Goal: Information Seeking & Learning: Learn about a topic

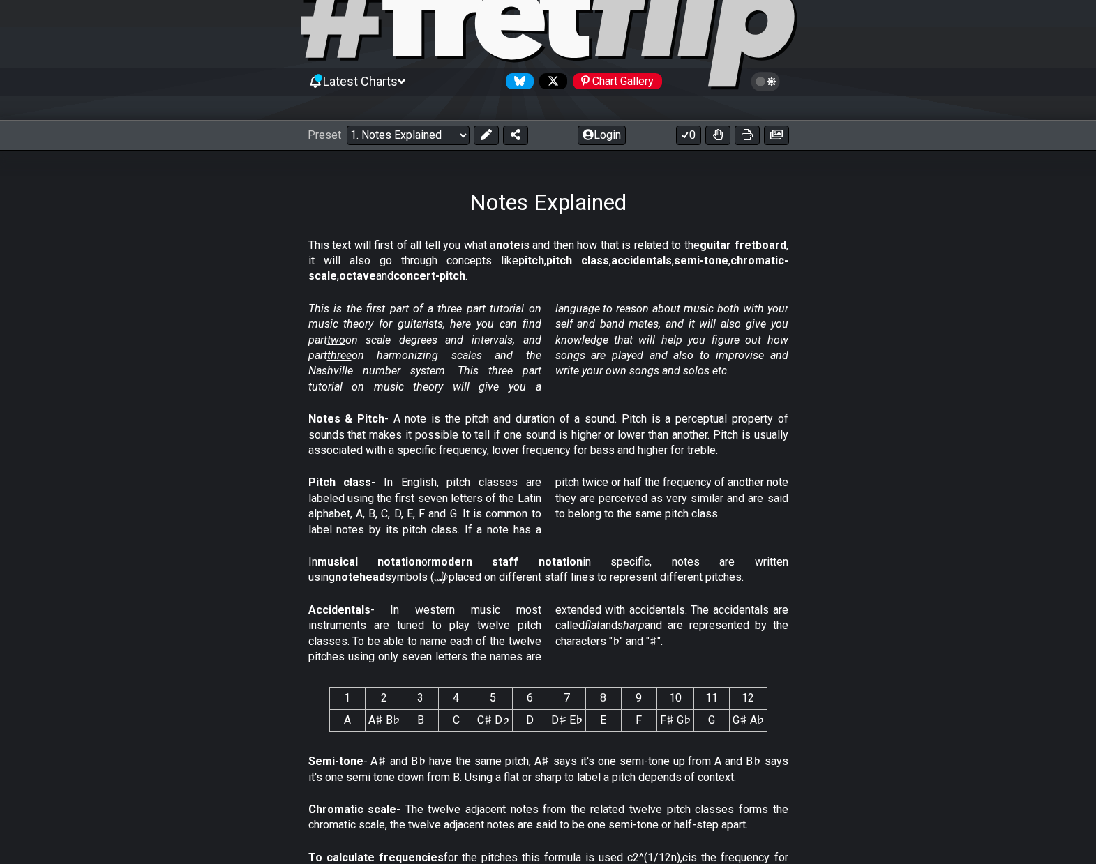
click at [449, 128] on select "Welcome to #fretflip! Initial Preset Custom Preset Minor Pentatonic Major Penta…" at bounding box center [408, 136] width 123 height 20
click at [785, 375] on p "This is the first part of a three part tutorial on music theory for guitarists,…" at bounding box center [548, 347] width 480 height 93
click at [382, 127] on select "Welcome to #fretflip! Initial Preset Custom Preset Minor Pentatonic Major Penta…" at bounding box center [408, 136] width 123 height 20
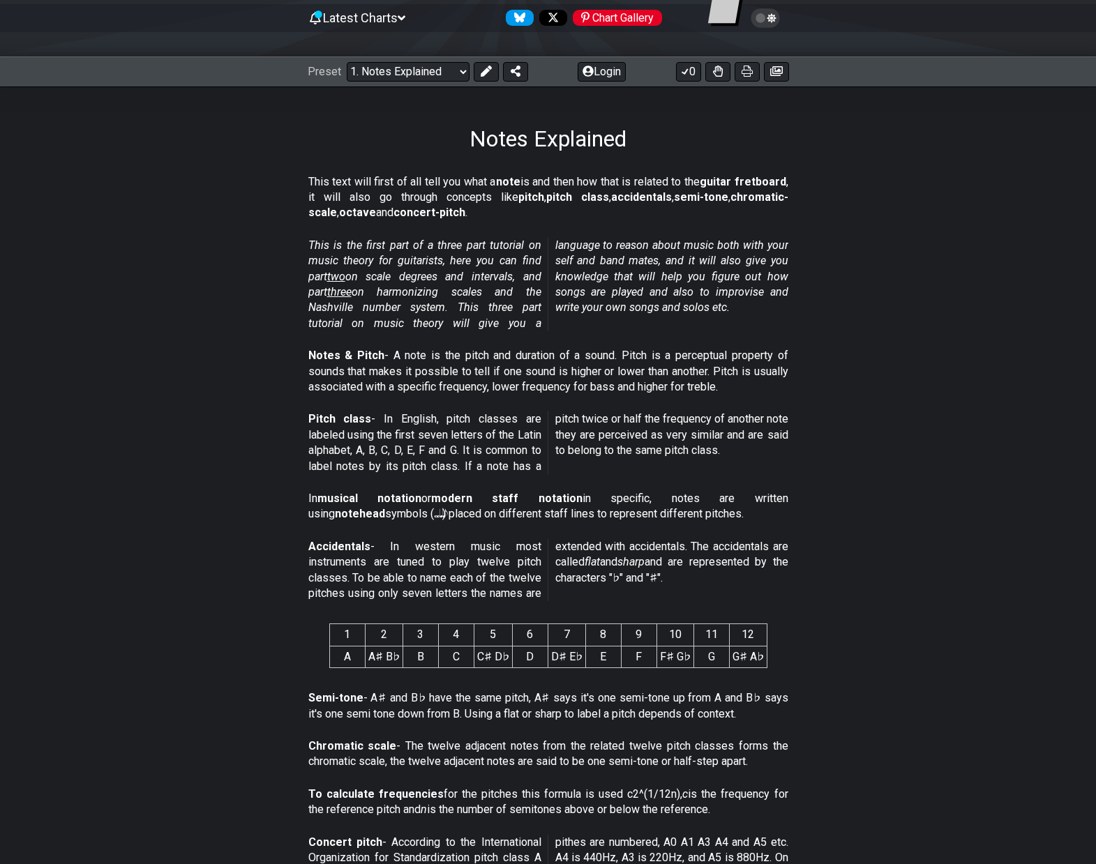
scroll to position [142, 0]
click at [446, 67] on select "Welcome to #fretflip! Initial Preset Custom Preset Minor Pentatonic Major Penta…" at bounding box center [408, 71] width 123 height 20
click at [651, 476] on div "Pitch class - In English, pitch classes are labeled using the first seven lette…" at bounding box center [548, 445] width 480 height 80
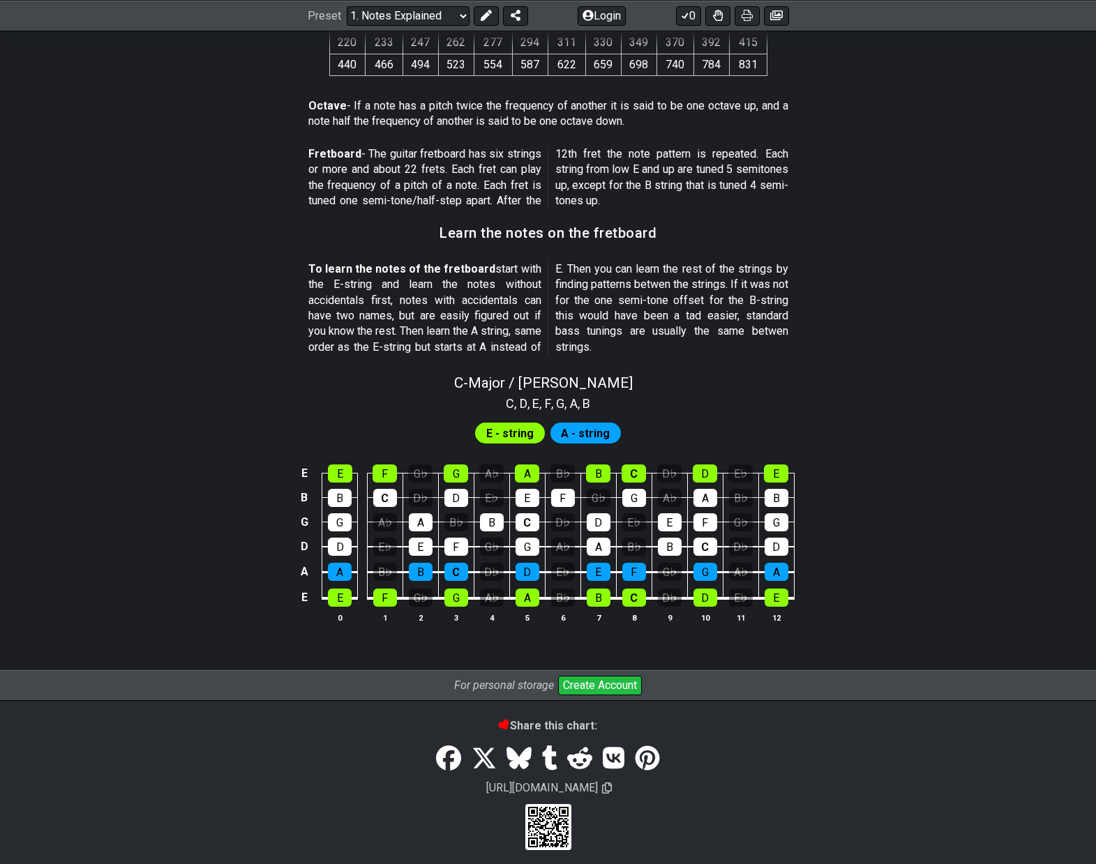
scroll to position [1065, 0]
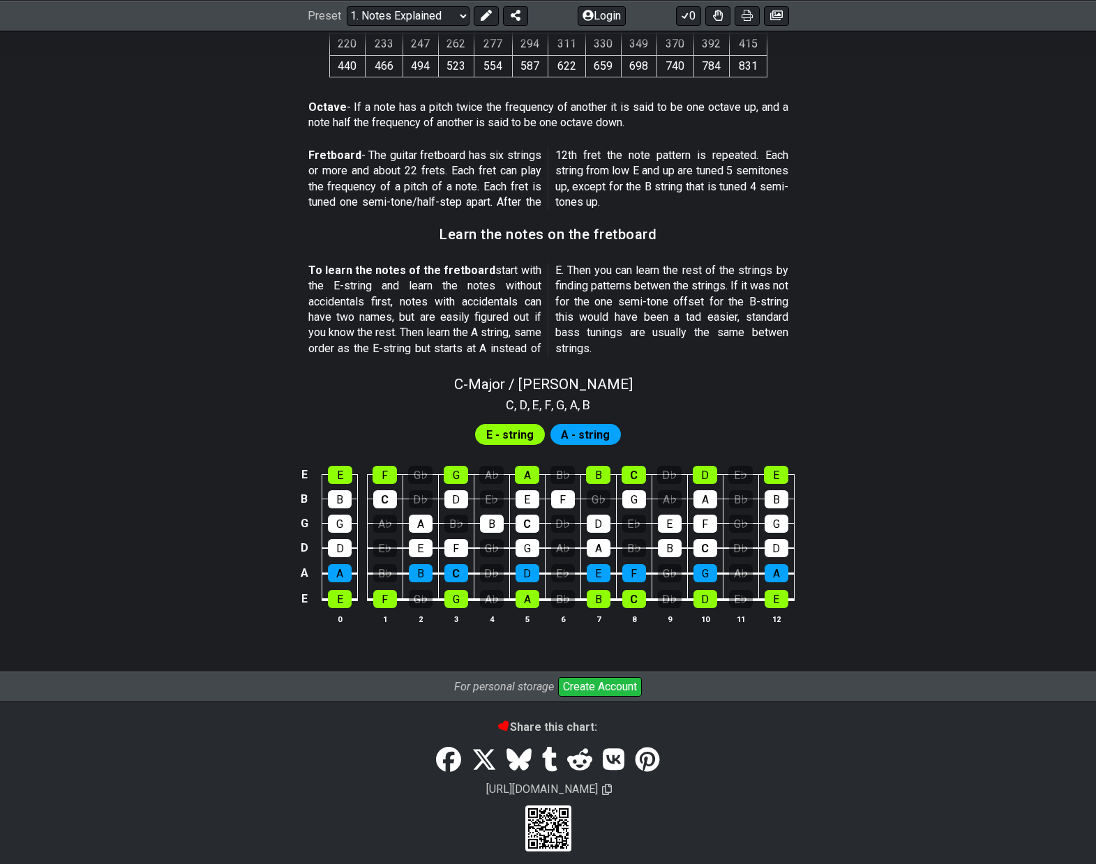
click at [527, 471] on section "E - string A - string E E F G♭ G A♭ A B♭ B C D♭ D E♭ E B B C D♭ D E♭ E F G♭ G A…" at bounding box center [548, 528] width 1088 height 229
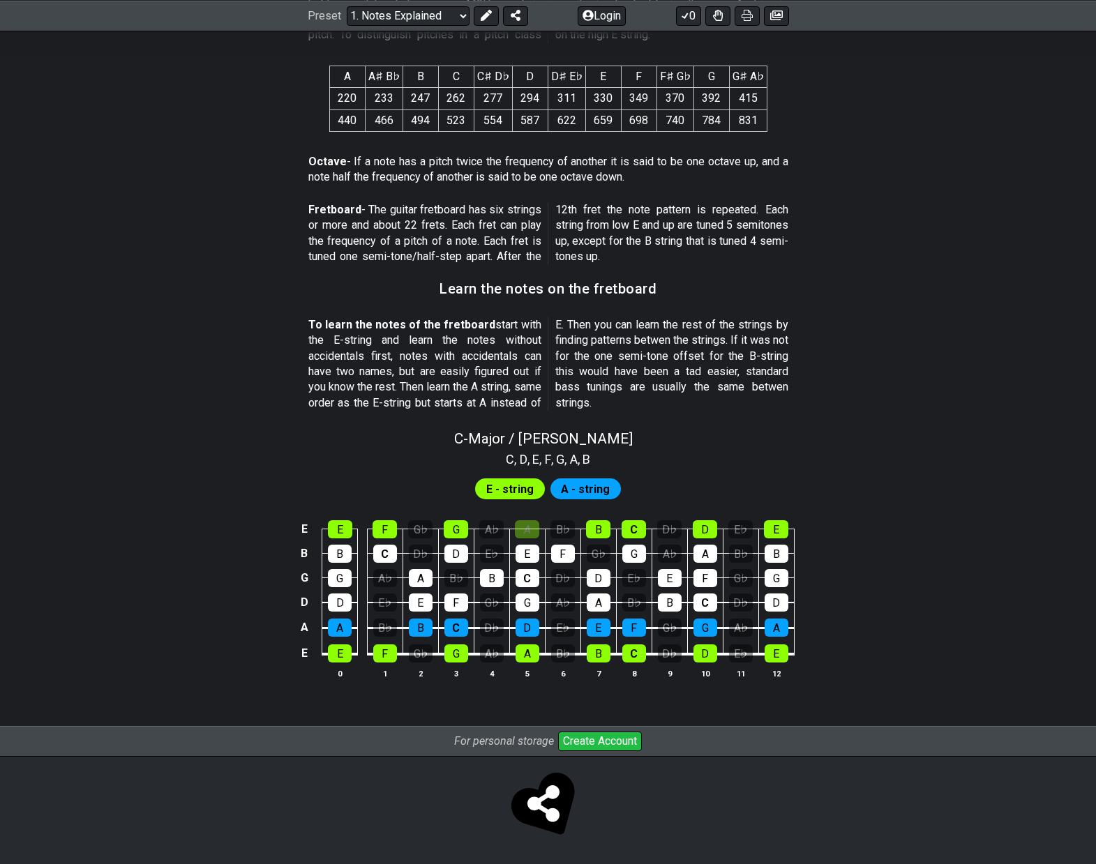
click at [529, 534] on div "A" at bounding box center [527, 529] width 24 height 18
click at [576, 492] on span "A - string" at bounding box center [585, 489] width 49 height 20
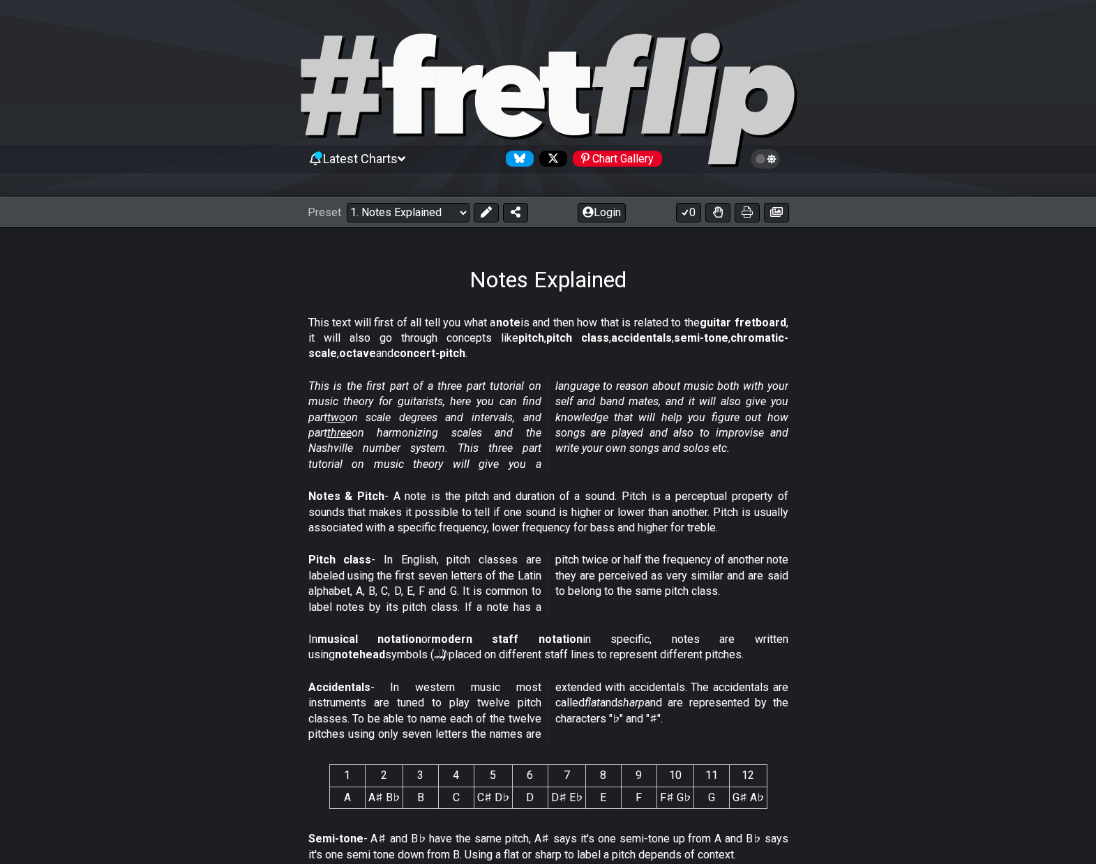
click at [713, 213] on icon at bounding box center [718, 211] width 10 height 11
click at [785, 220] on button at bounding box center [776, 213] width 25 height 20
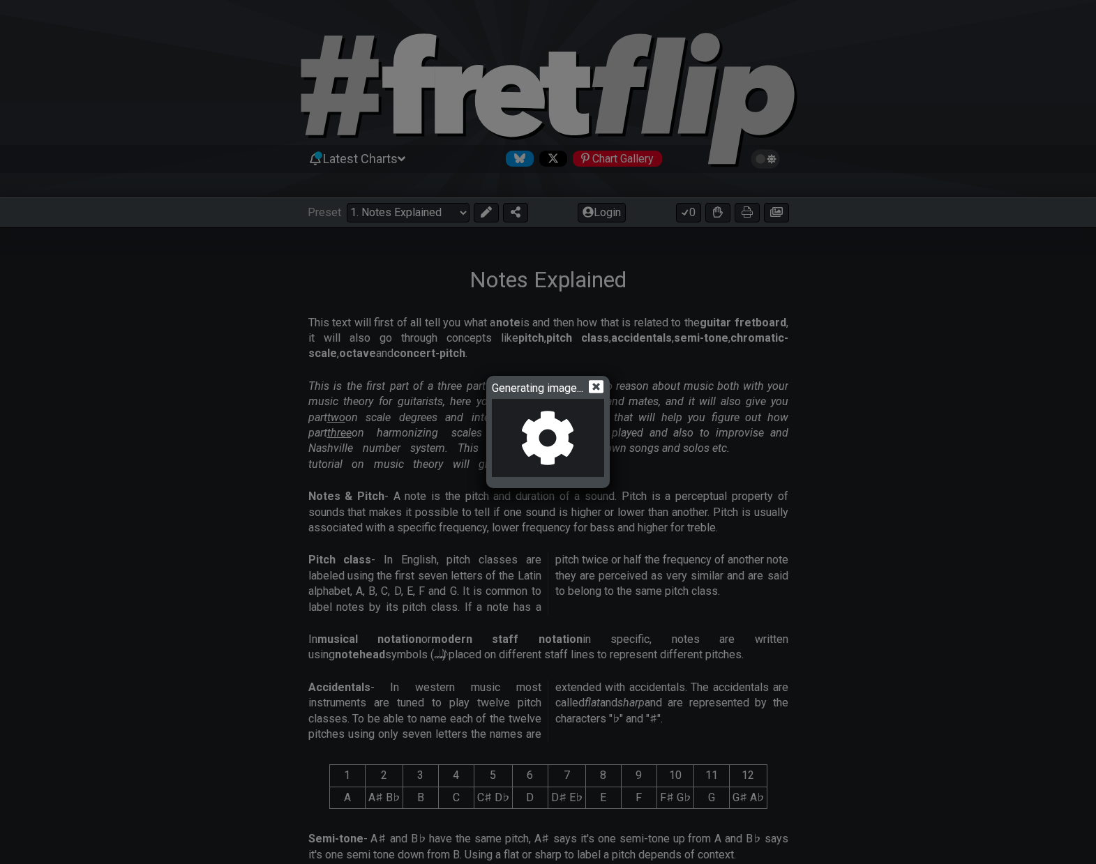
click at [596, 388] on icon at bounding box center [596, 386] width 15 height 13
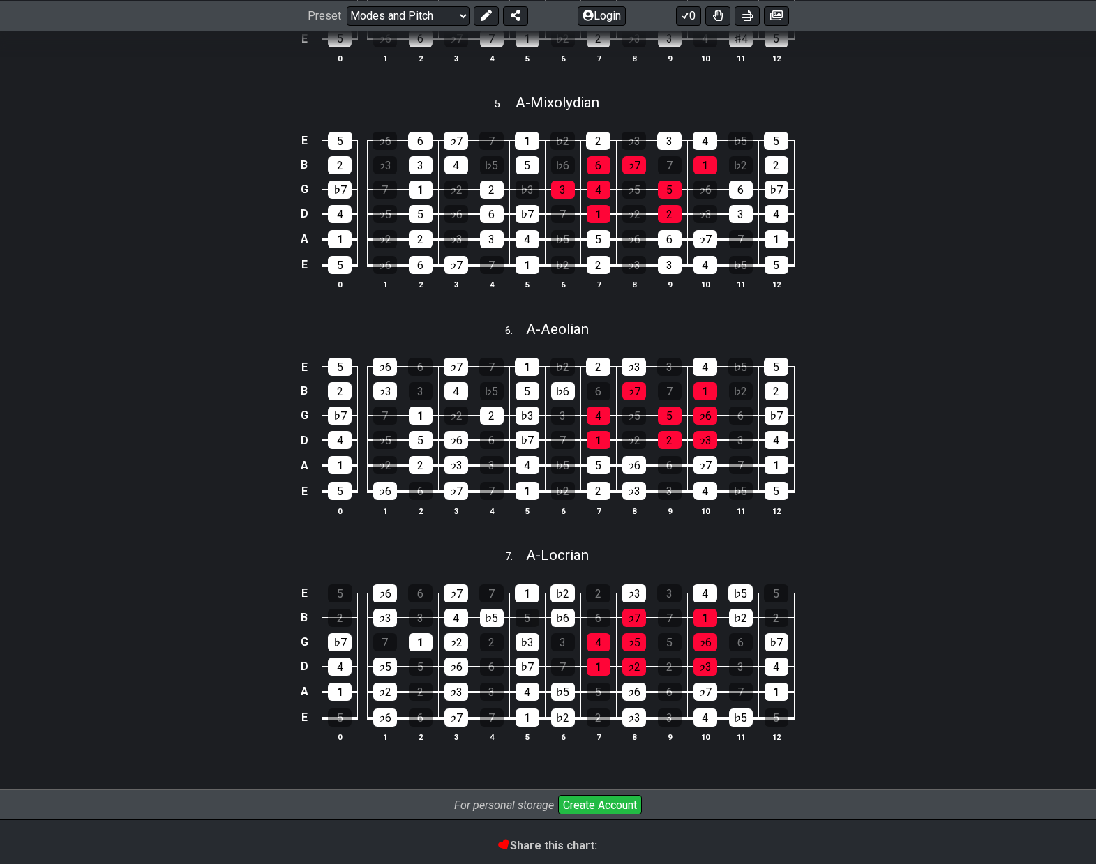
scroll to position [1249, 0]
